Goal: Book appointment/travel/reservation

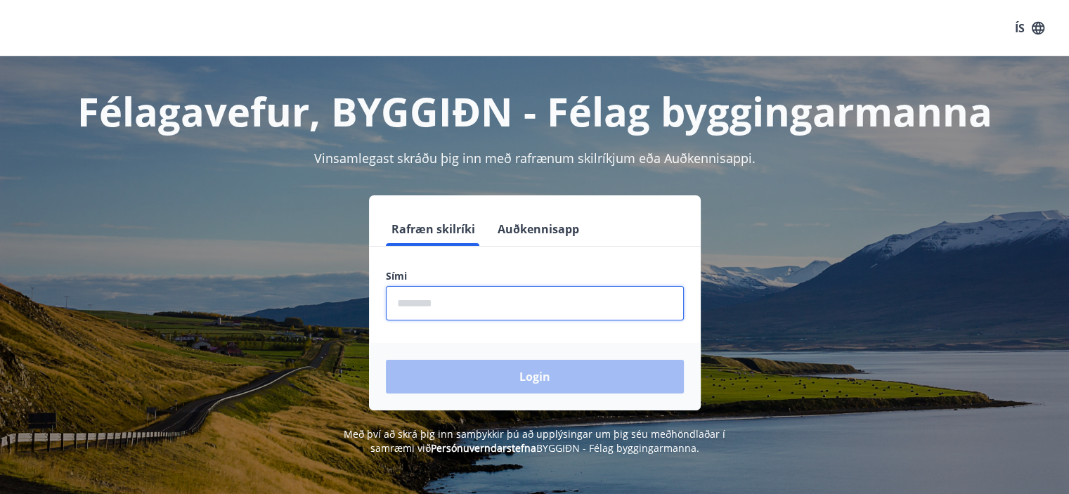
click at [408, 303] on input "phone" at bounding box center [535, 303] width 298 height 34
type input "********"
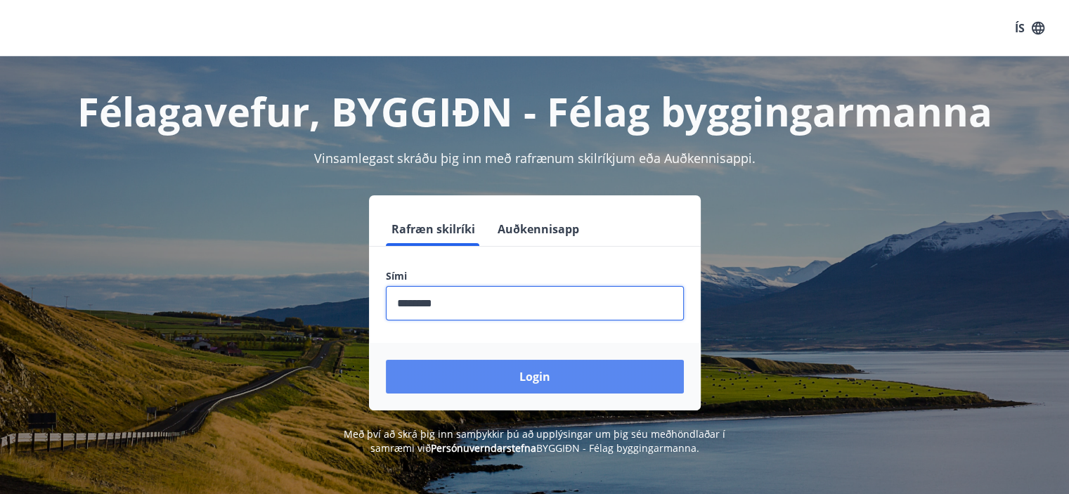
click at [512, 382] on button "Login" at bounding box center [535, 377] width 298 height 34
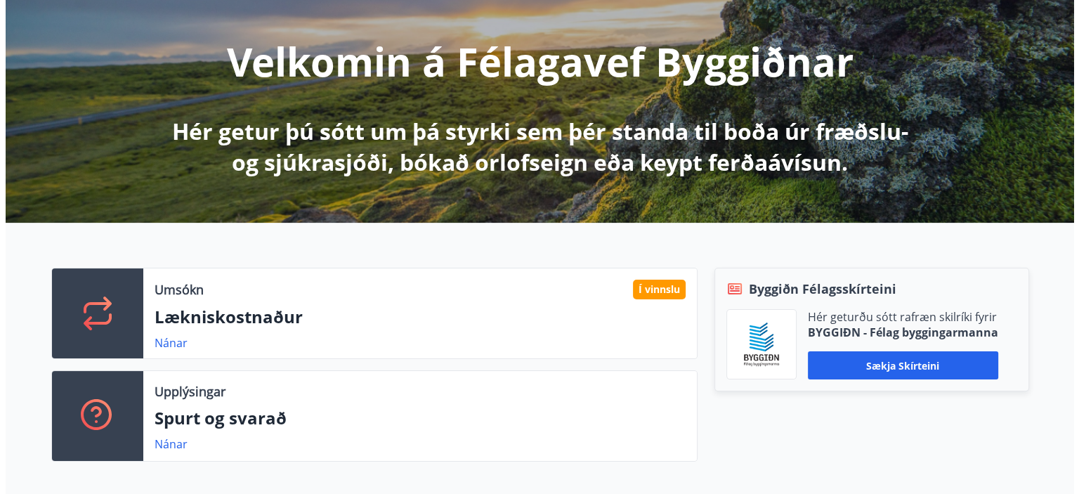
scroll to position [169, 0]
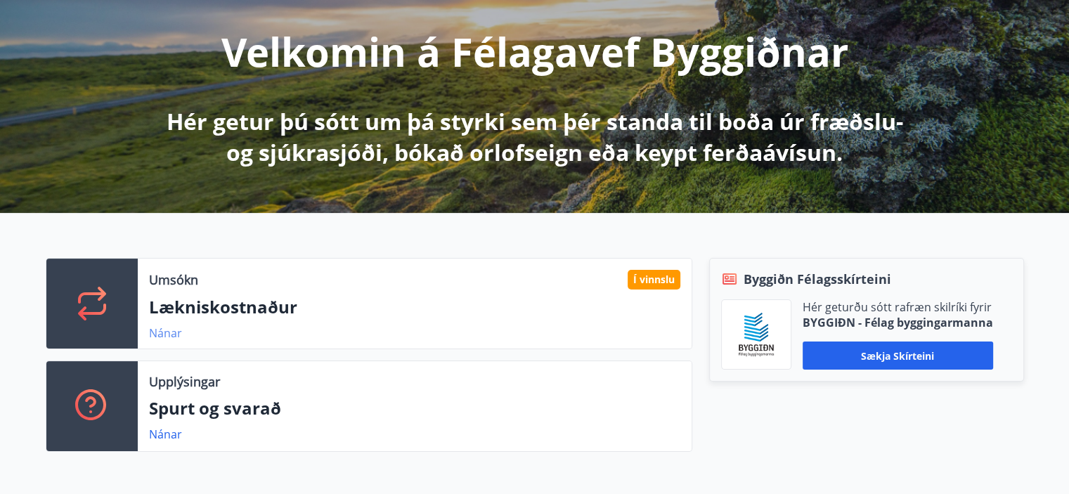
click at [157, 330] on link "Nánar" at bounding box center [165, 332] width 33 height 15
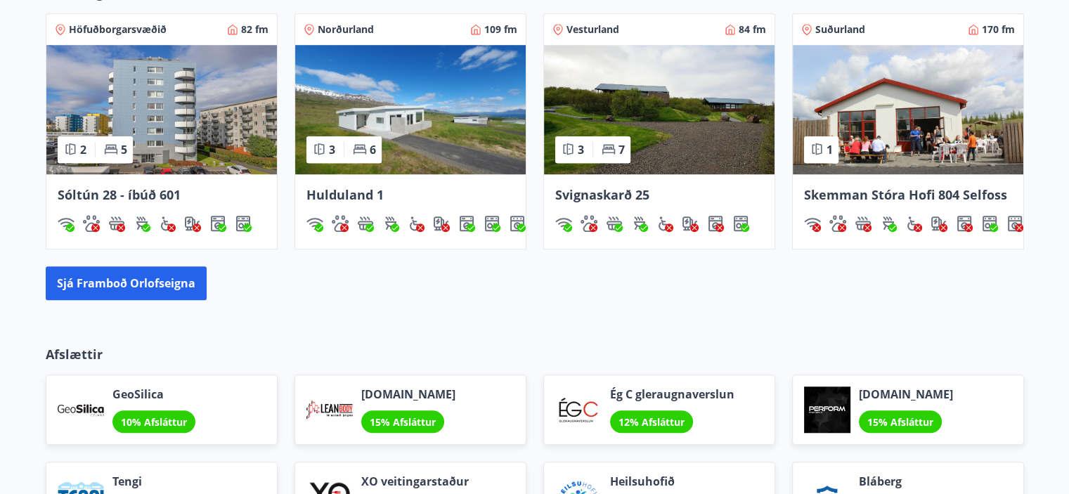
scroll to position [984, 0]
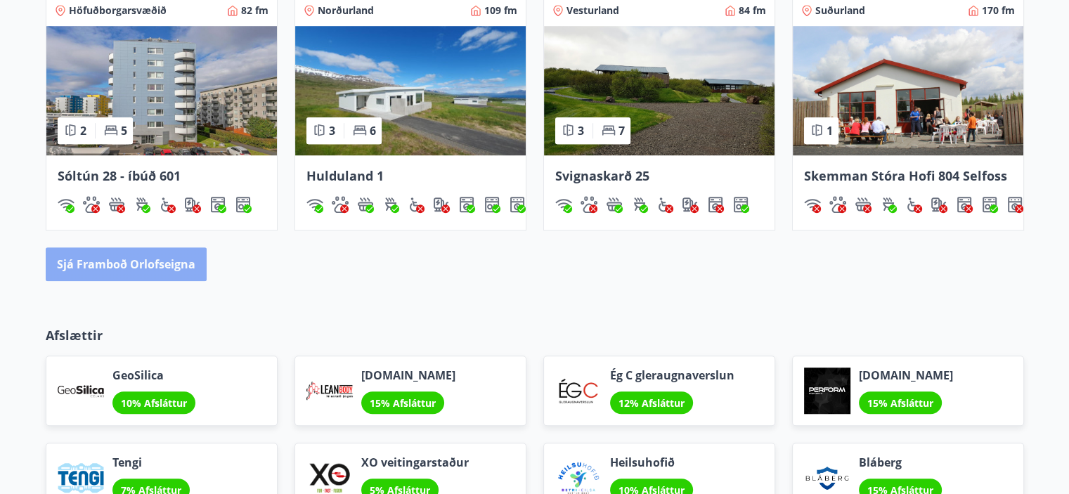
click at [146, 256] on button "Sjá framboð orlofseigna" at bounding box center [126, 264] width 161 height 34
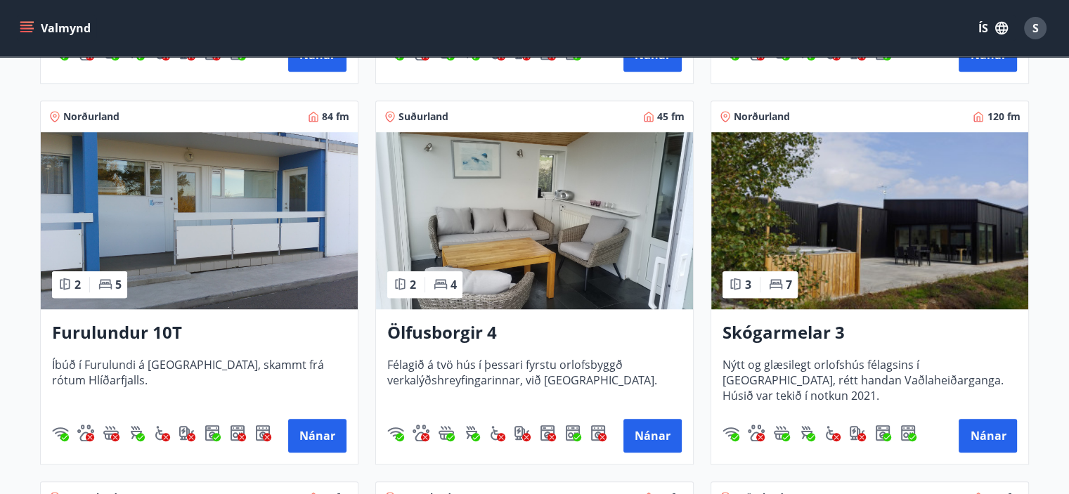
scroll to position [965, 0]
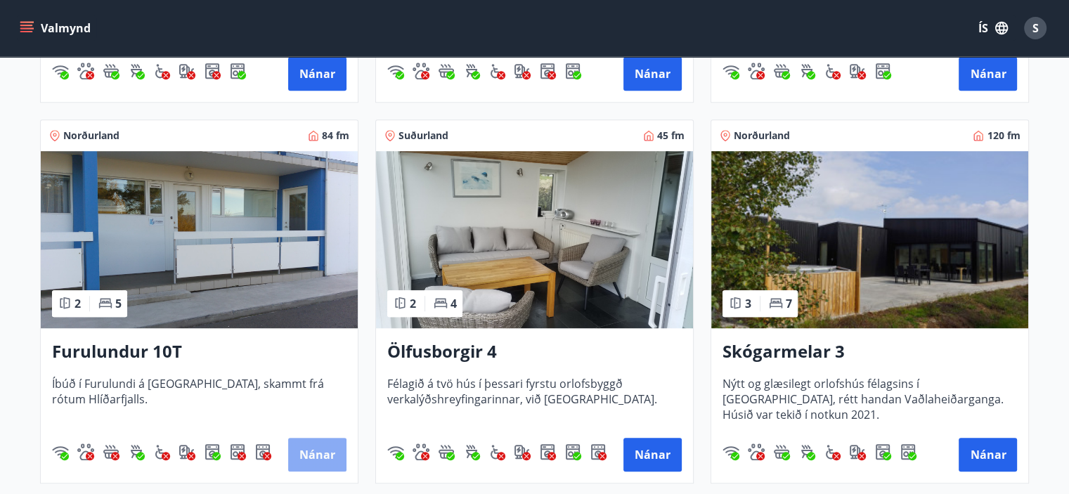
click at [306, 455] on button "Nánar" at bounding box center [317, 455] width 58 height 34
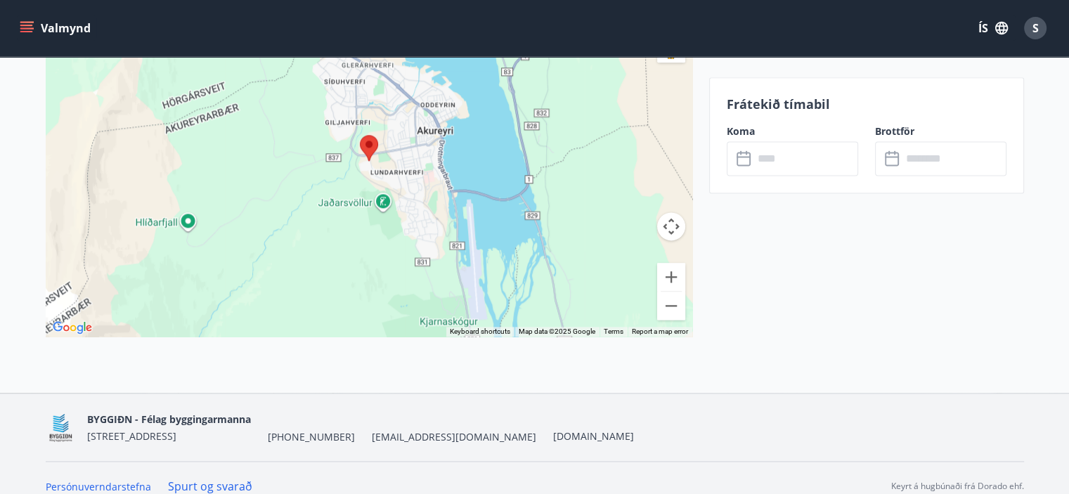
scroll to position [1899, 0]
